Goal: Information Seeking & Learning: Learn about a topic

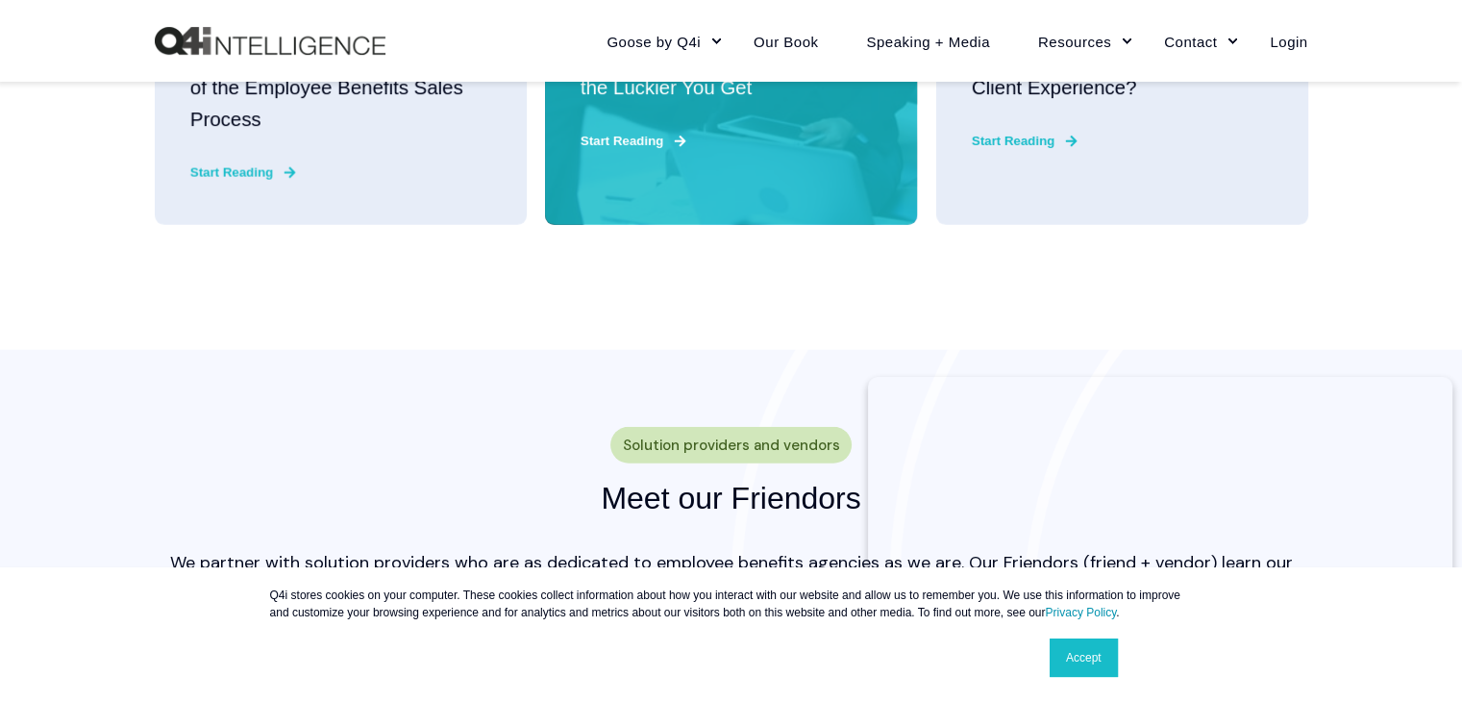
scroll to position [5126, 0]
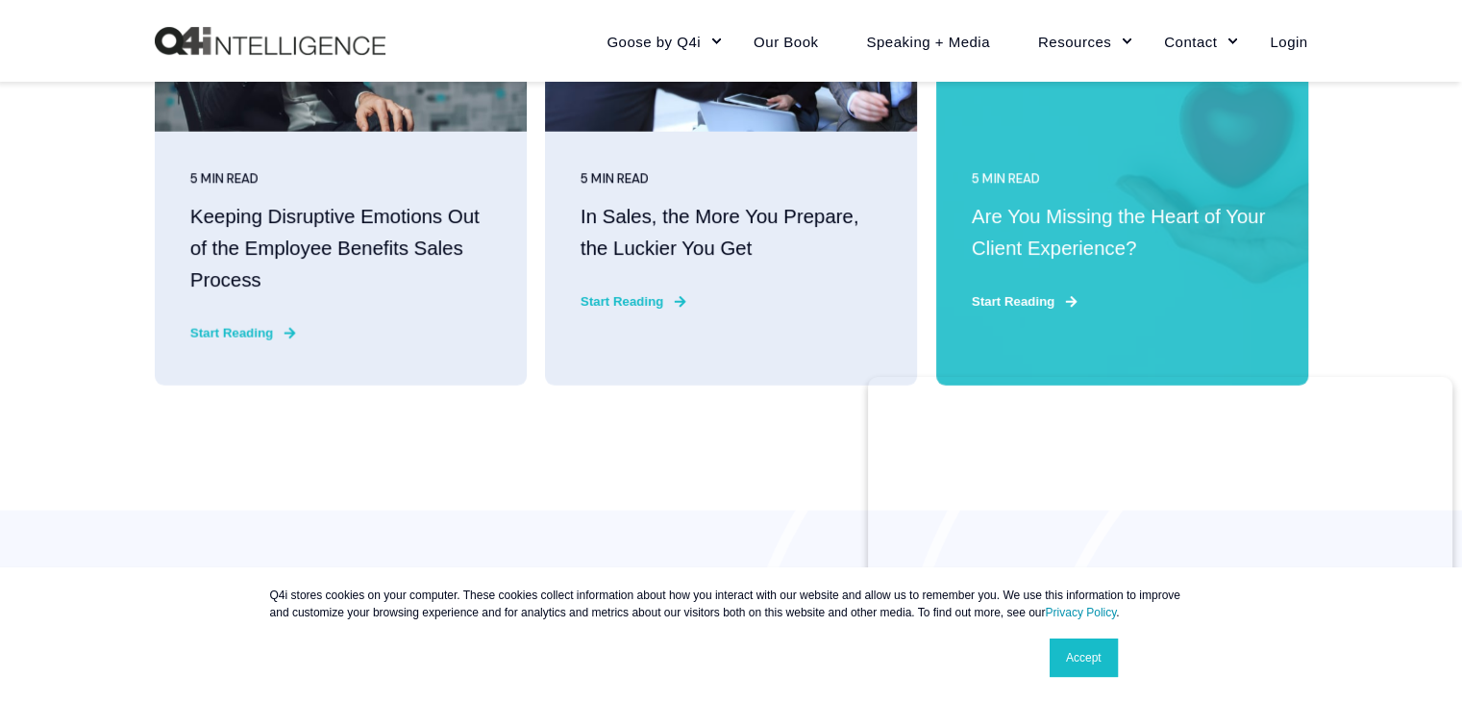
click at [1009, 234] on "Are You Missing the Heart of Your Client Experience?" at bounding box center [1121, 233] width 301 height 62
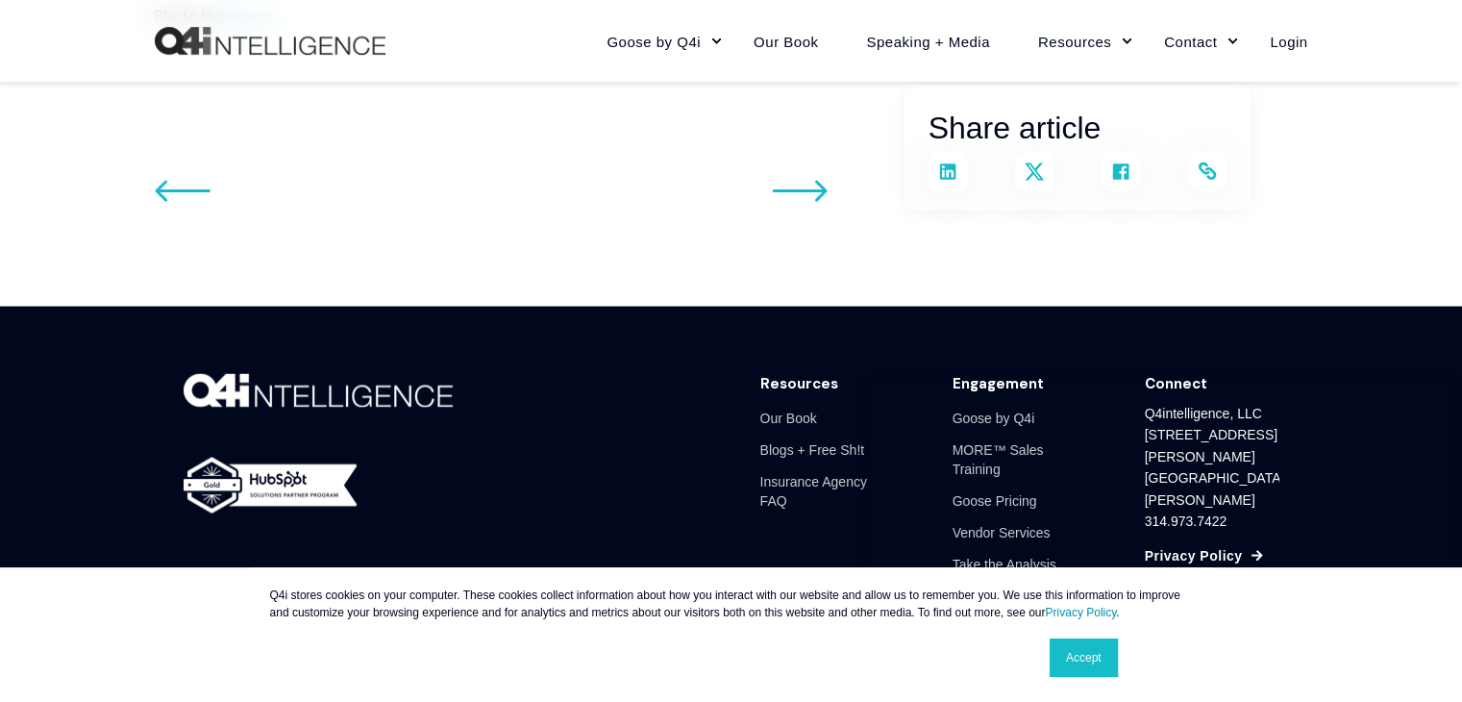
scroll to position [3720, 0]
